Goal: Find specific page/section

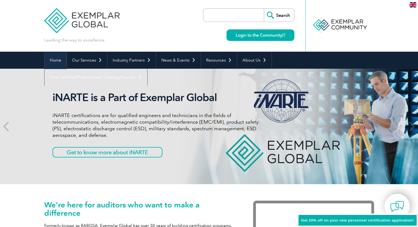
click at [55, 61] on link "Home" at bounding box center [56, 60] width 22 height 17
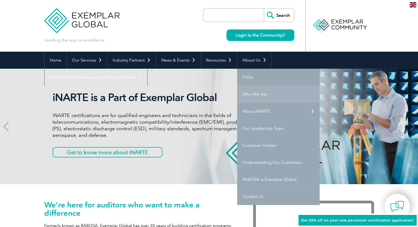
click at [251, 95] on link "Who We Are" at bounding box center [278, 94] width 82 height 17
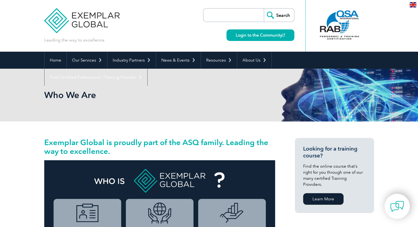
click at [227, 14] on input "search" at bounding box center [235, 15] width 58 height 13
click at [233, 14] on input "search" at bounding box center [235, 15] width 58 height 13
click at [221, 105] on div "Who We Are" at bounding box center [209, 95] width 330 height 53
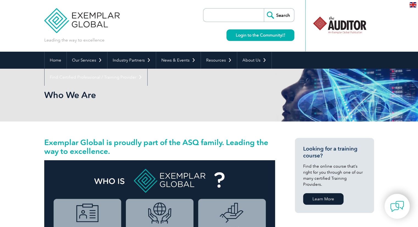
click at [247, 13] on input "search" at bounding box center [235, 15] width 58 height 13
type input "MOHAMED GOMAA"
click at [194, 92] on h2 "Who We Are" at bounding box center [159, 95] width 231 height 9
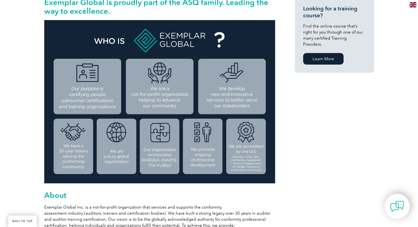
scroll to position [170, 0]
